Goal: Information Seeking & Learning: Learn about a topic

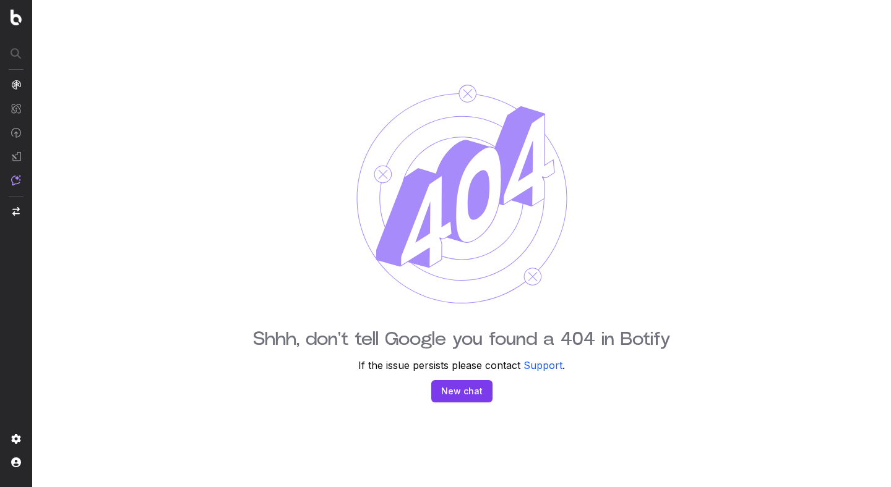
click at [12, 25] on nav at bounding box center [16, 243] width 32 height 487
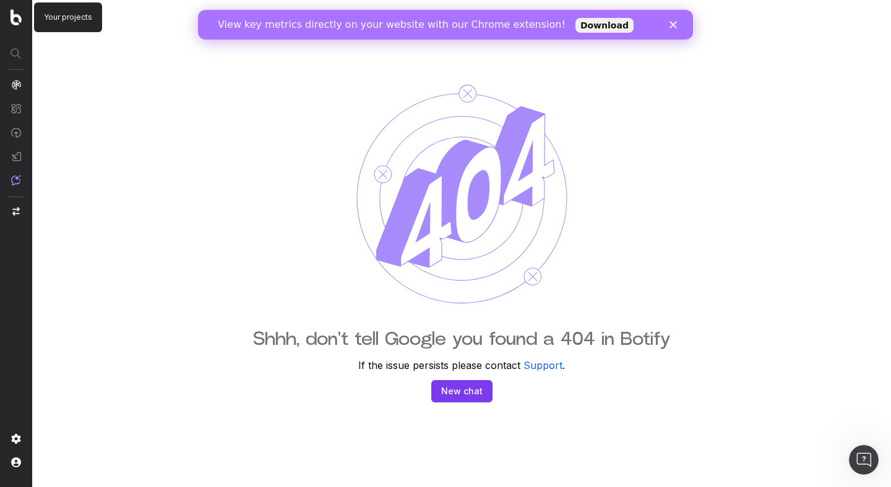
click at [19, 16] on img at bounding box center [16, 17] width 11 height 16
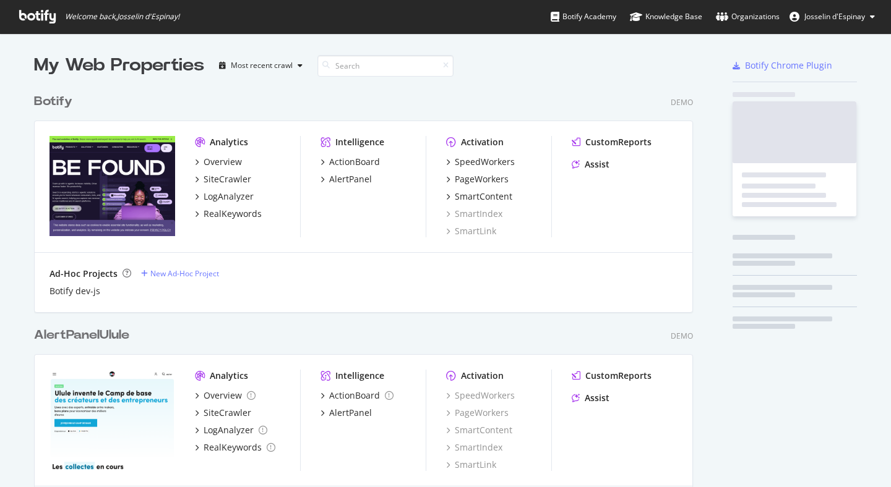
scroll to position [1524, 659]
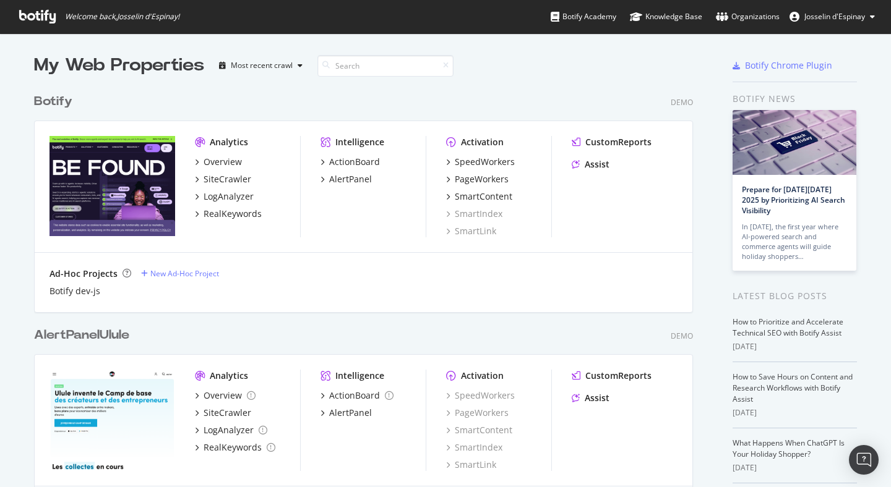
click at [52, 101] on div "Botify" at bounding box center [53, 102] width 38 height 18
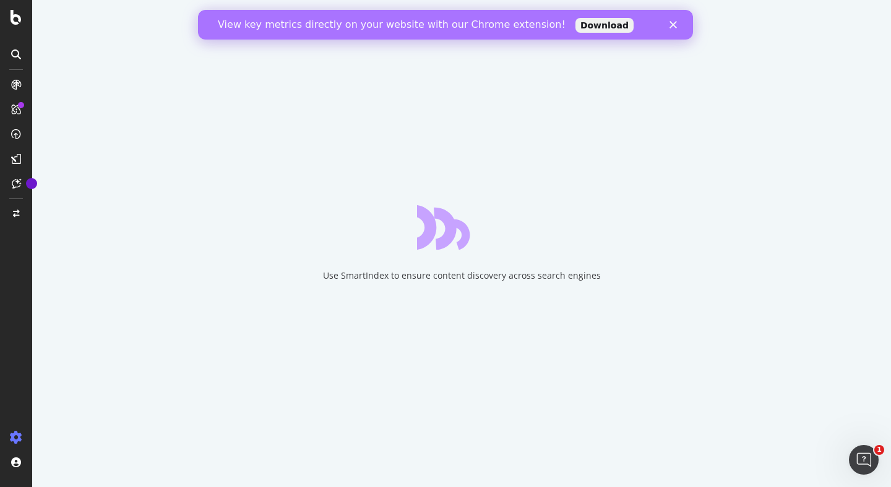
click at [678, 21] on div "Close" at bounding box center [675, 24] width 12 height 7
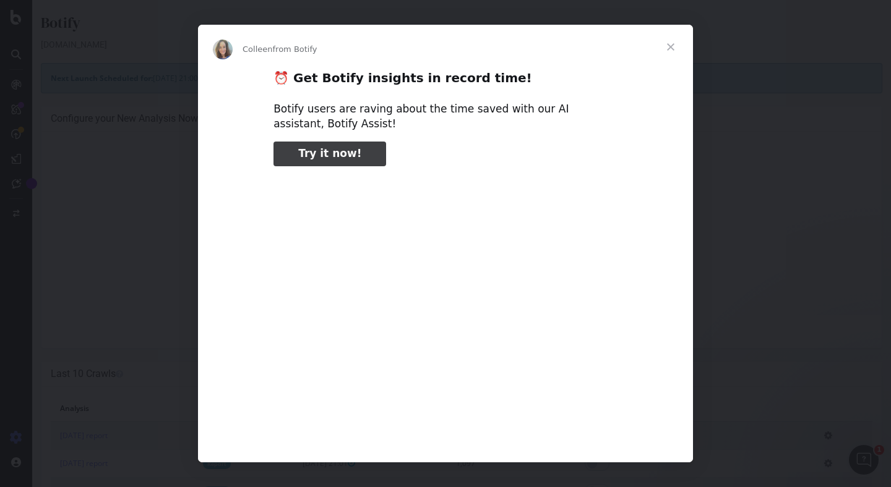
type input "2256461"
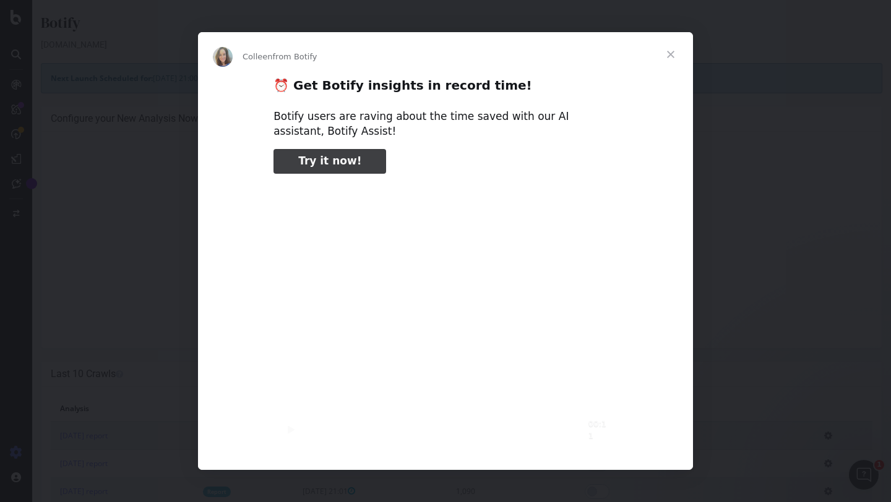
click at [668, 56] on span "Close" at bounding box center [670, 54] width 45 height 45
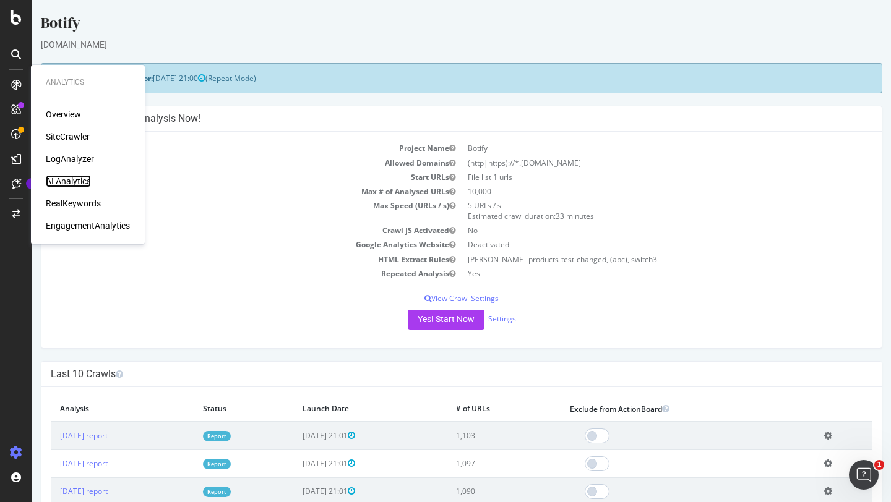
click at [80, 184] on div "AI Analytics" at bounding box center [68, 181] width 45 height 12
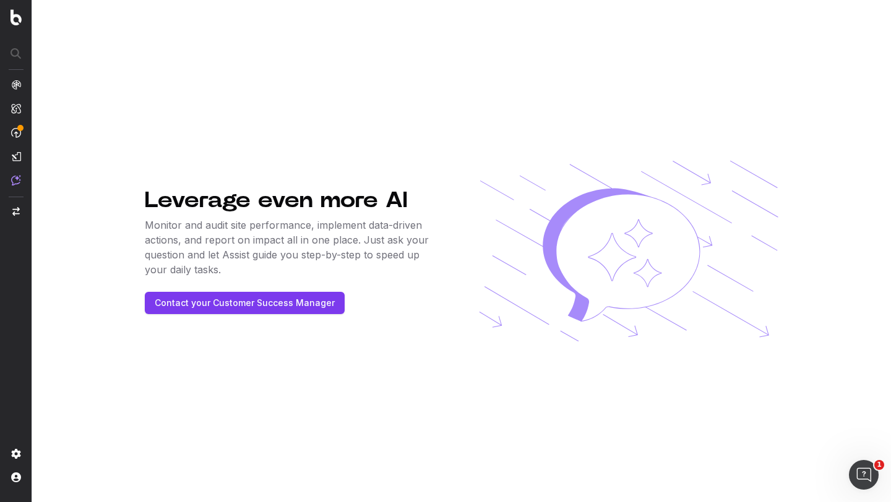
click at [298, 163] on div "Leverage even more AI Monitor and audit site performance, implement data-driven…" at bounding box center [461, 251] width 633 height 502
click at [312, 124] on div "Leverage even more AI Monitor and audit site performance, implement data-driven…" at bounding box center [461, 251] width 633 height 502
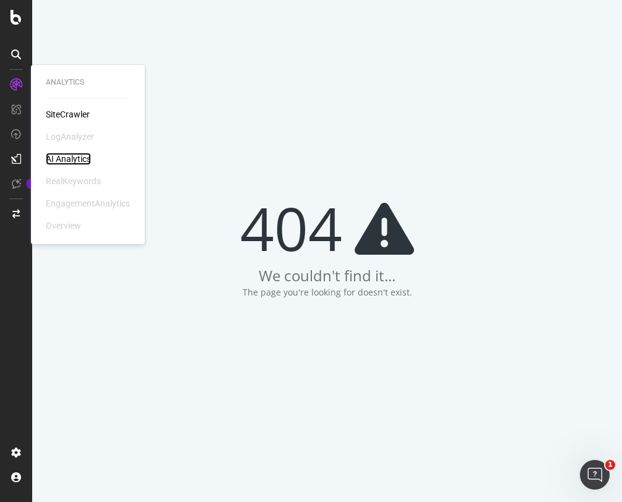
click at [69, 165] on div "AI Analytics" at bounding box center [68, 159] width 45 height 12
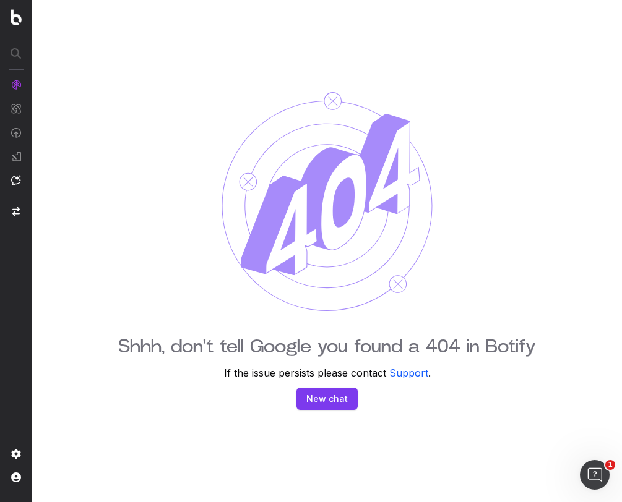
click at [520, 196] on div "Shhh, don't tell Google you found a 404 in Botify If the issue persists please …" at bounding box center [327, 251] width 590 height 502
click at [152, 204] on div "Shhh, don't tell Google you found a 404 in Botify If the issue persists please …" at bounding box center [327, 251] width 590 height 502
